Goal: Information Seeking & Learning: Learn about a topic

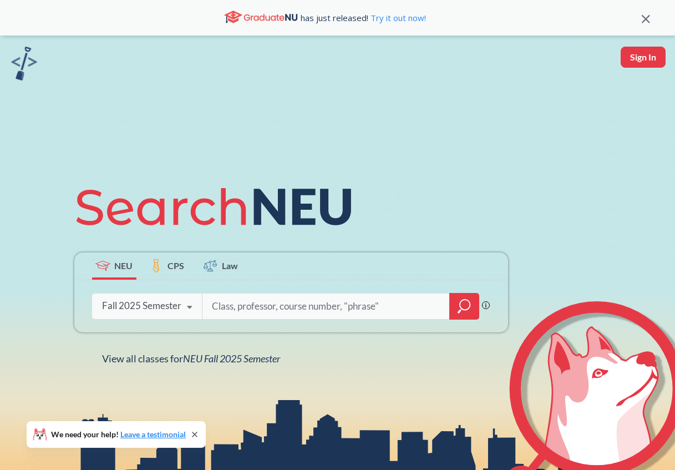
click at [634, 52] on button "Sign In" at bounding box center [643, 57] width 45 height 21
select select "US"
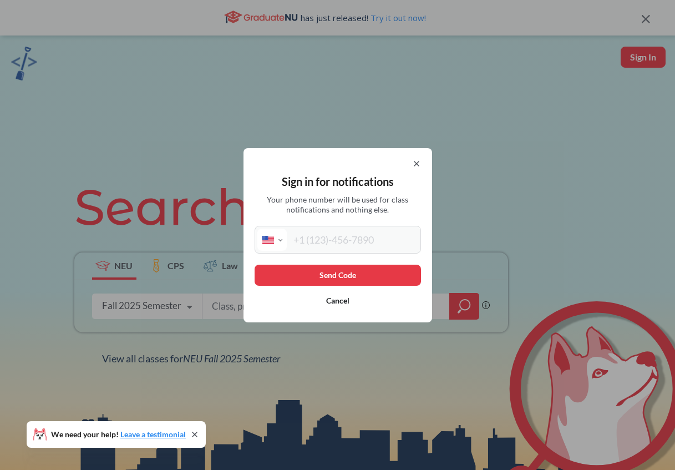
click at [371, 239] on input "tel" at bounding box center [353, 240] width 132 height 22
type input "[PHONE_NUMBER]"
click at [355, 274] on button "Send Code" at bounding box center [338, 275] width 167 height 21
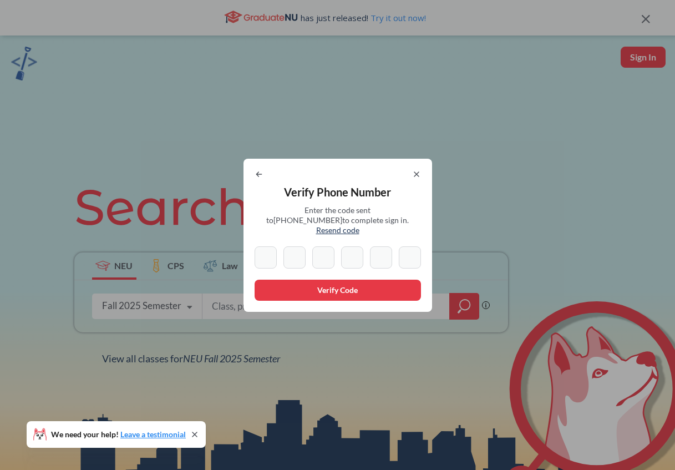
type input "2"
type input "0"
type input "8"
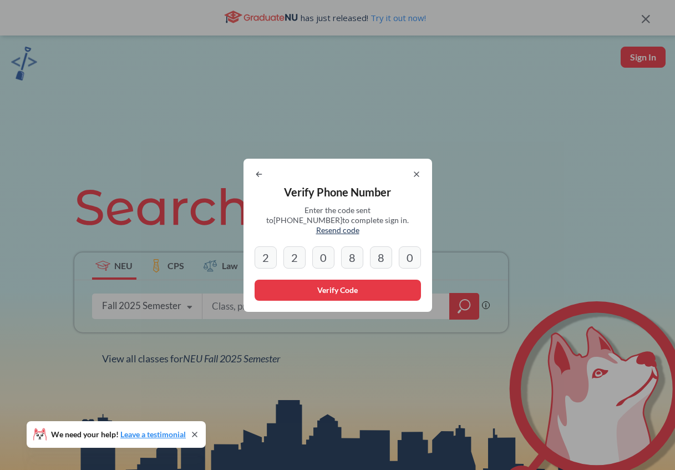
type input "0"
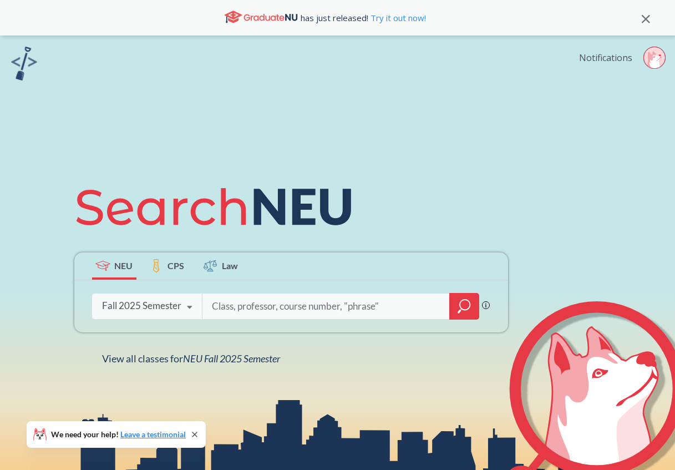
click at [596, 58] on link "Notifications" at bounding box center [605, 58] width 53 height 12
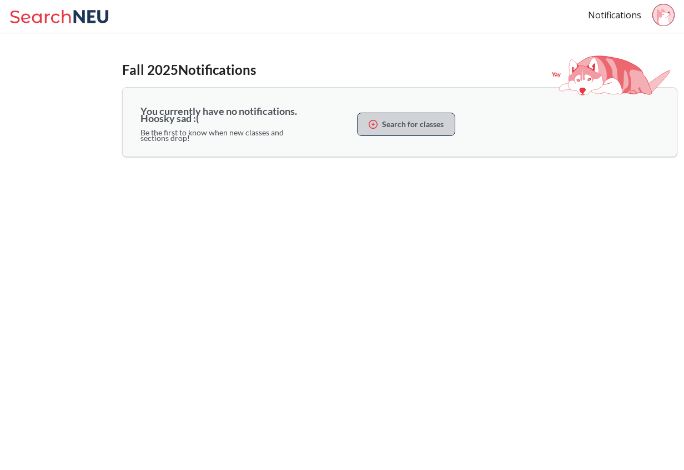
click at [405, 129] on button "Search for classes" at bounding box center [406, 124] width 98 height 23
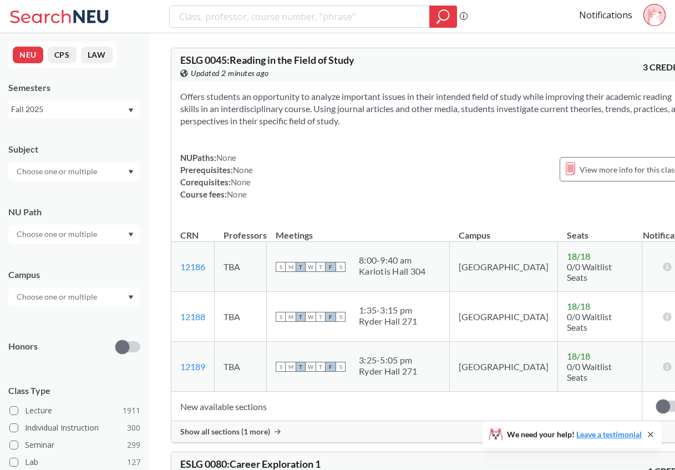
click at [100, 174] on input "text" at bounding box center [57, 171] width 93 height 13
type input "mat"
click at [88, 193] on div "MATH ( 68 )" at bounding box center [76, 191] width 125 height 12
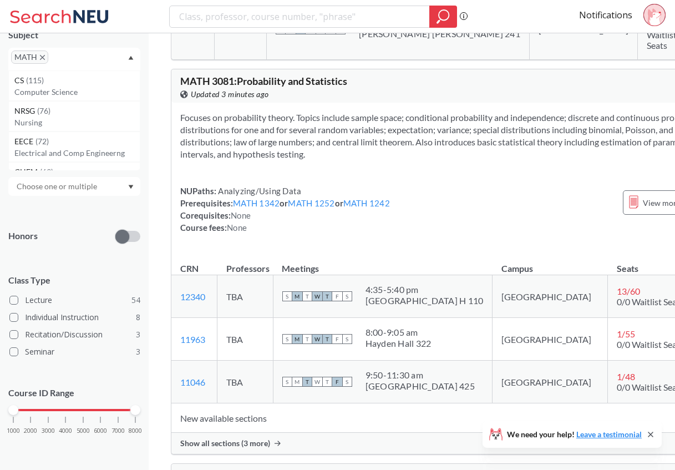
scroll to position [6539, 0]
